Goal: Information Seeking & Learning: Learn about a topic

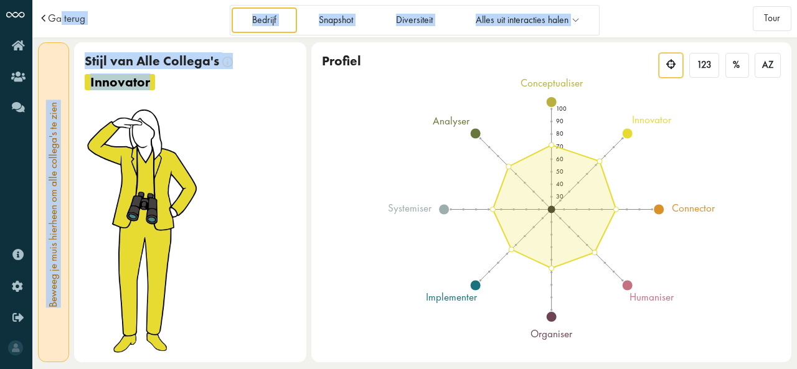
drag, startPoint x: 238, startPoint y: 77, endPoint x: 61, endPoint y: 30, distance: 183.4
click at [61, 30] on div "Ga terug Bedrijf Snapshot Diversiteit Alles uit interacties halen Maak een nieu…" at bounding box center [414, 184] width 764 height 369
click at [55, 21] on span "Ga terug" at bounding box center [66, 18] width 37 height 11
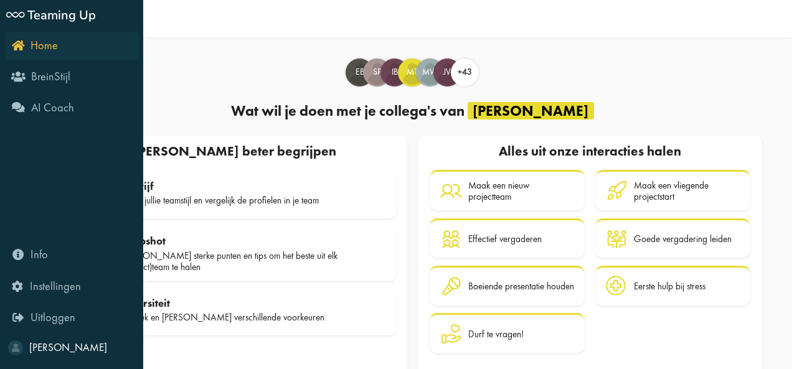
click at [39, 54] on link "Home" at bounding box center [72, 46] width 133 height 29
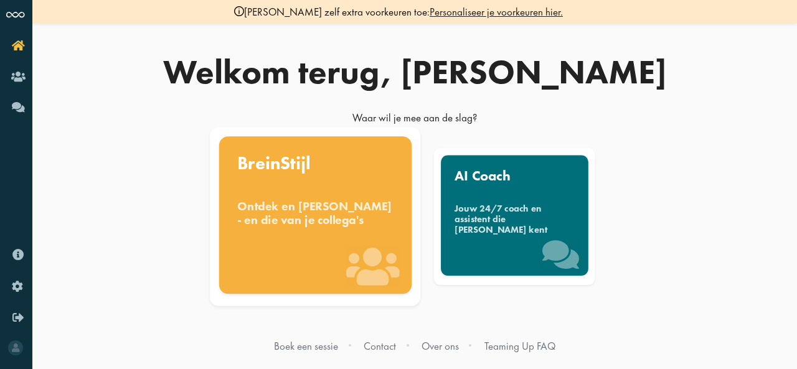
click at [281, 227] on div "Ontdek en benut jouw denkstijl - en die van je collega's" at bounding box center [315, 212] width 156 height 27
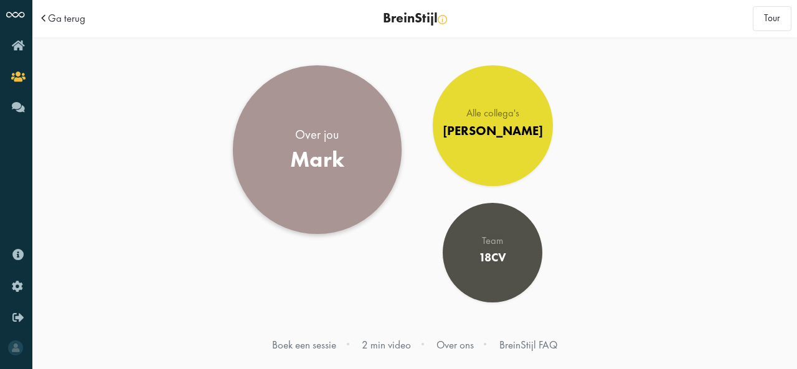
click at [322, 134] on div "Over jou" at bounding box center [317, 134] width 54 height 17
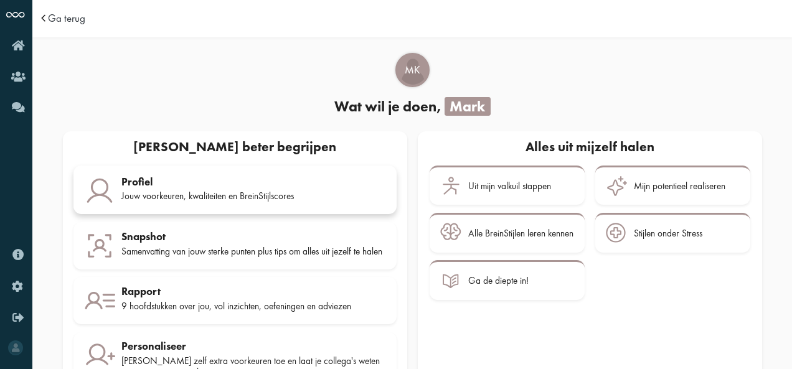
click at [220, 202] on div "Profiel Jouw voorkeuren, kwaliteiten en BreinStijlscores" at bounding box center [253, 191] width 265 height 31
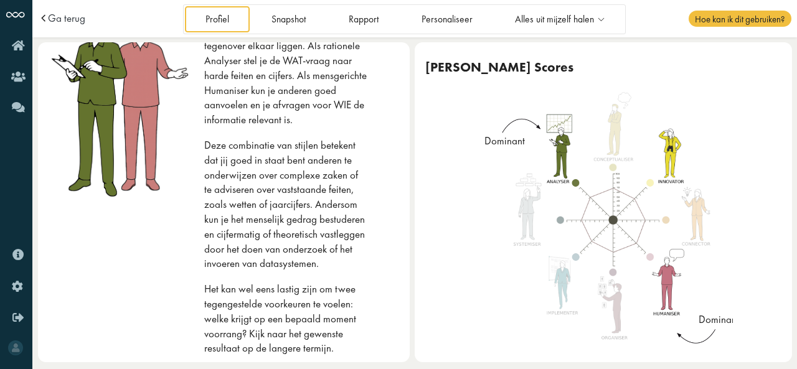
scroll to position [138, 0]
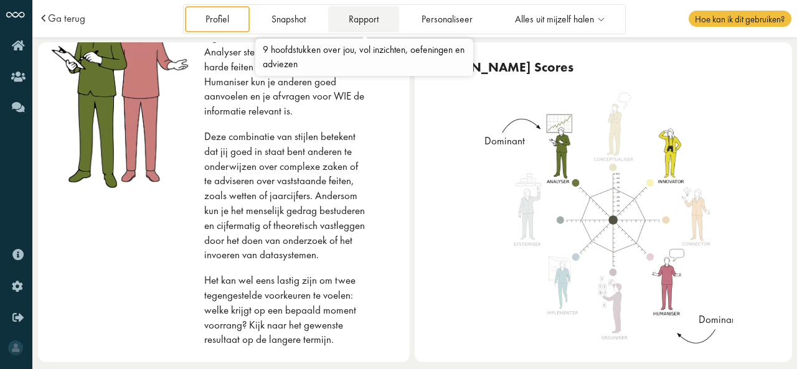
click at [366, 10] on link "Rapport" at bounding box center [363, 19] width 70 height 26
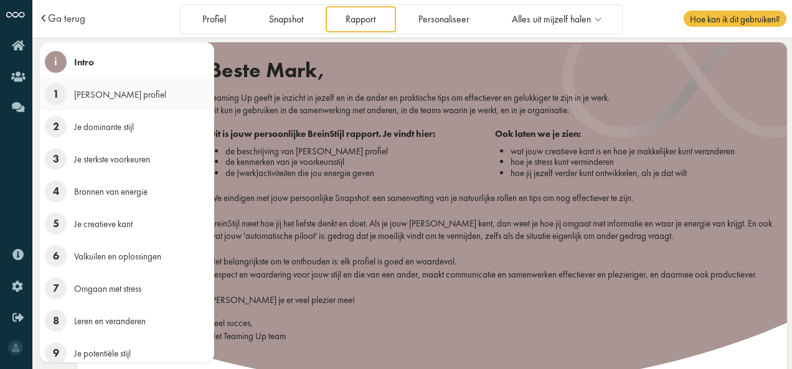
click at [57, 86] on span "1" at bounding box center [56, 94] width 22 height 22
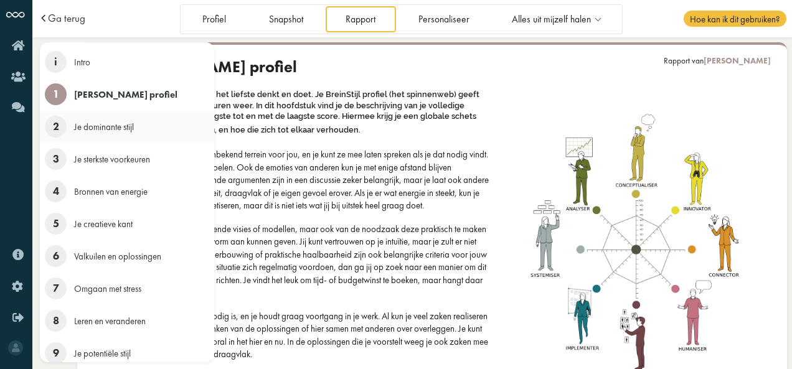
click at [57, 120] on span "2" at bounding box center [56, 127] width 22 height 22
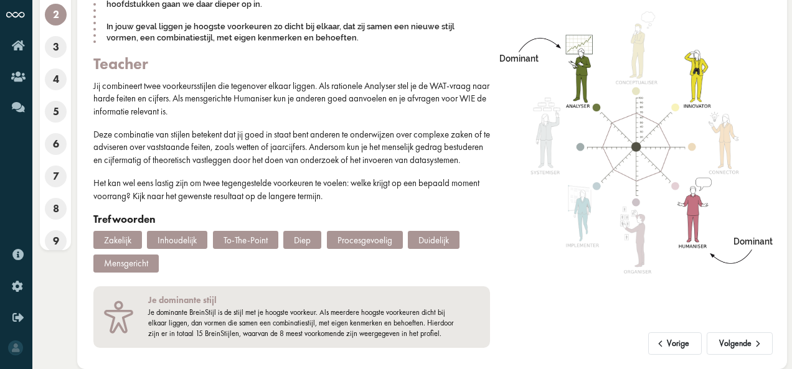
scroll to position [124, 0]
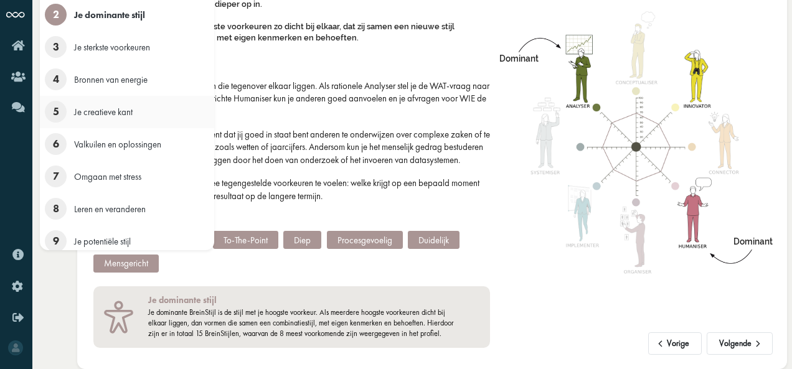
click at [60, 103] on span "5" at bounding box center [56, 112] width 22 height 22
